Goal: Use online tool/utility: Utilize a website feature to perform a specific function

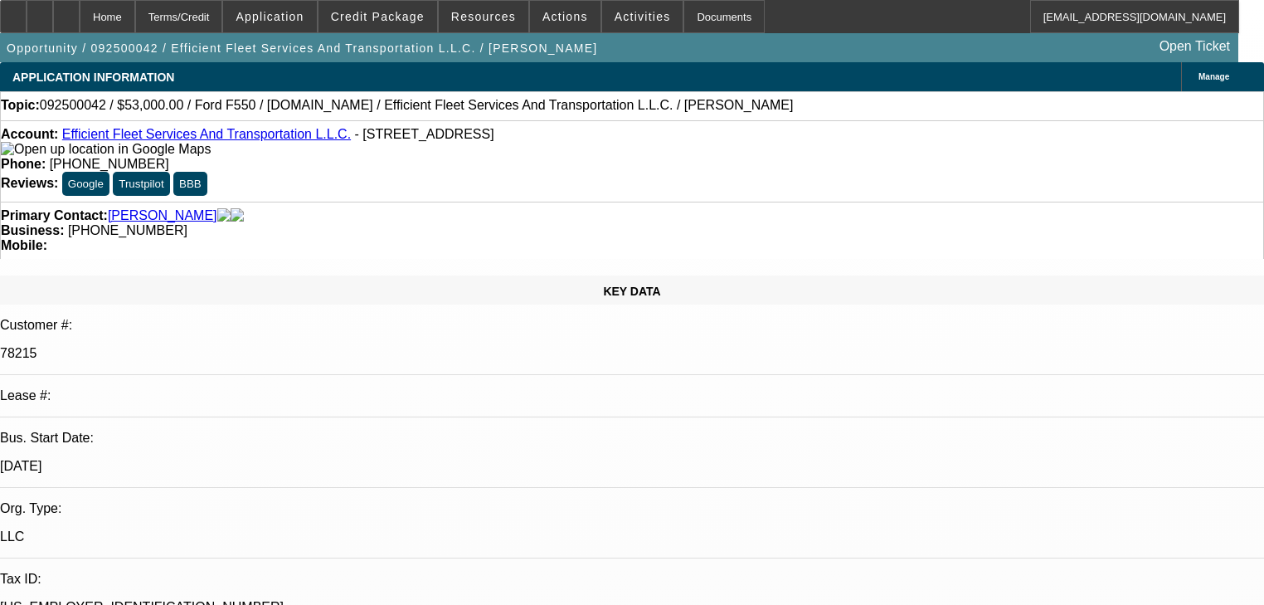
select select "0"
select select "2"
select select "0"
select select "6"
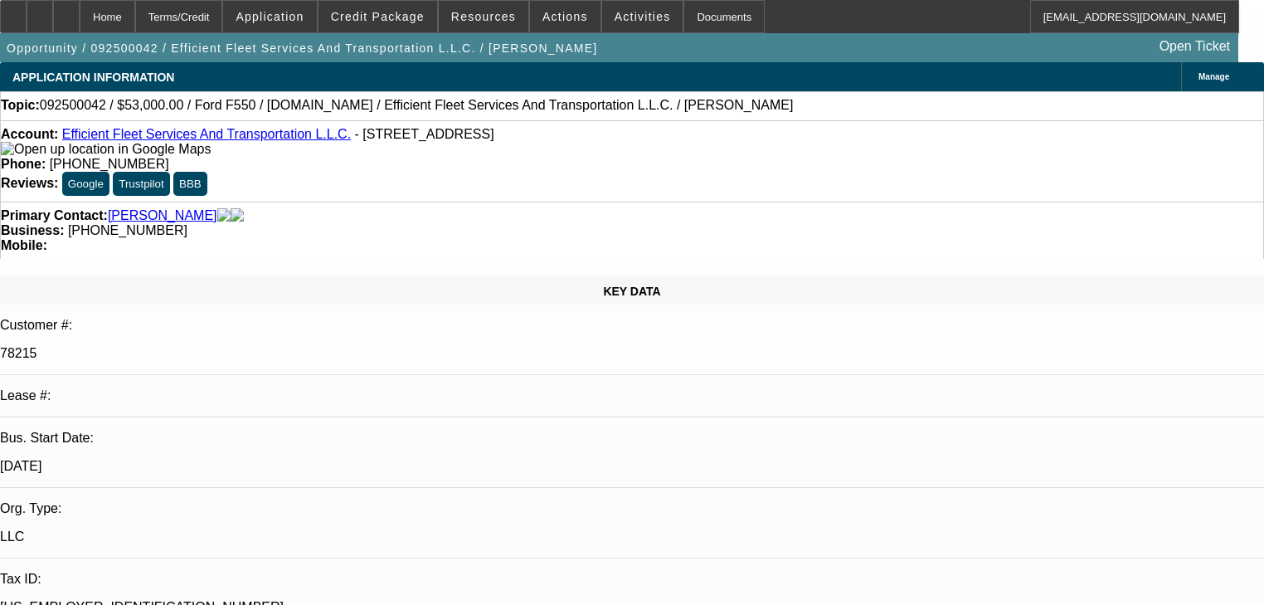
select select "0"
select select "2"
select select "0"
select select "6"
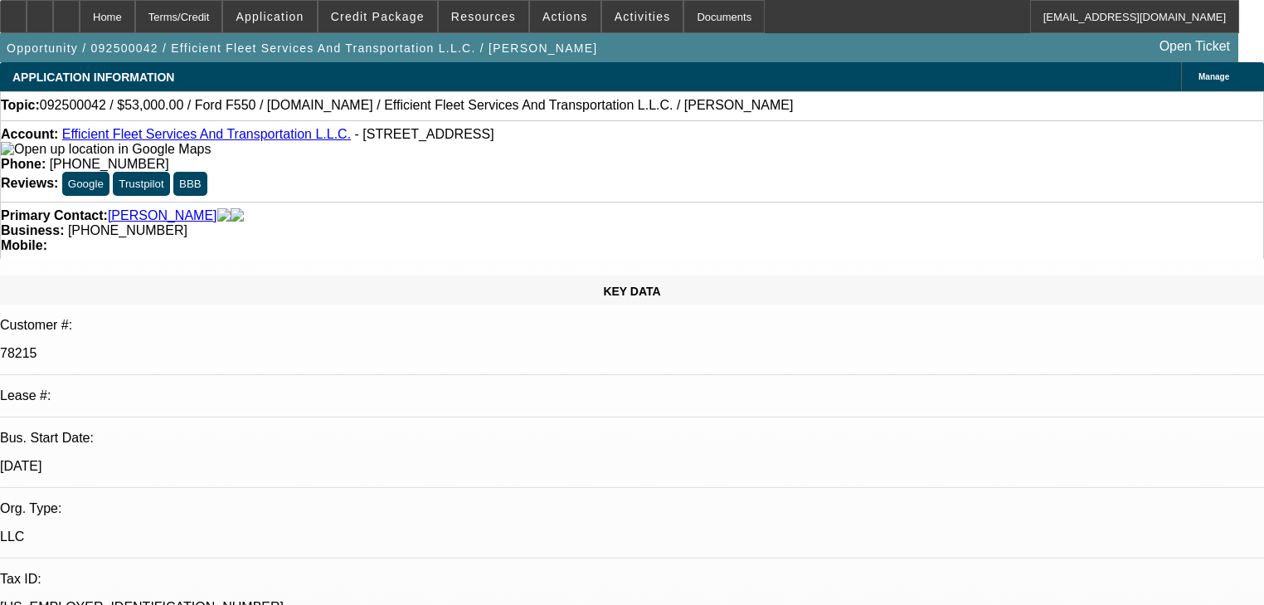
select select "0"
select select "6"
select select "0"
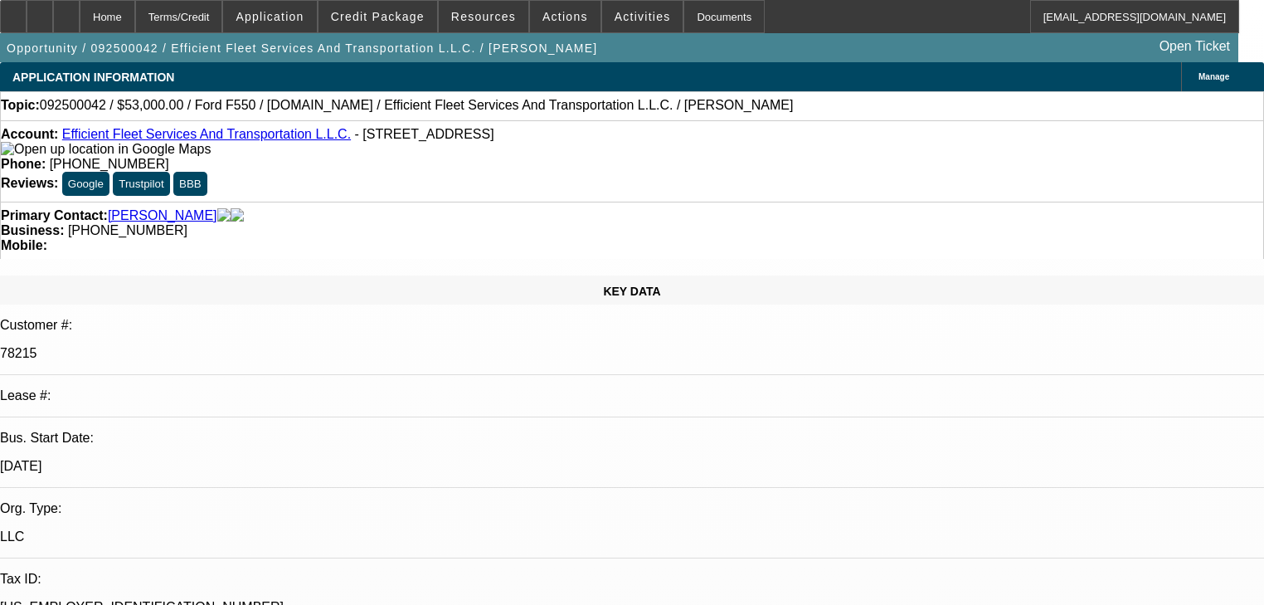
select select "0"
select select "6"
